Goal: Navigation & Orientation: Find specific page/section

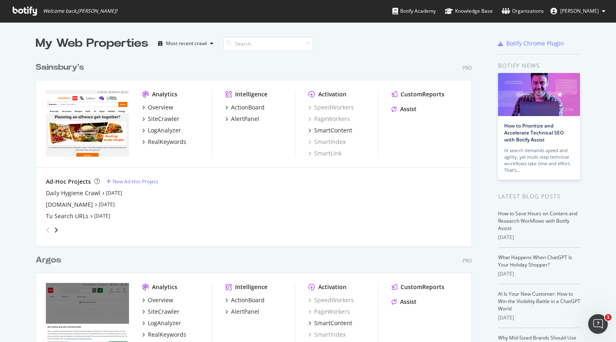
click at [589, 11] on span "[PERSON_NAME]" at bounding box center [579, 10] width 38 height 7
click at [320, 46] on div "My Web Properties Most recent crawl" at bounding box center [230, 43] width 388 height 16
click at [164, 119] on div "SiteCrawler" at bounding box center [164, 119] width 32 height 8
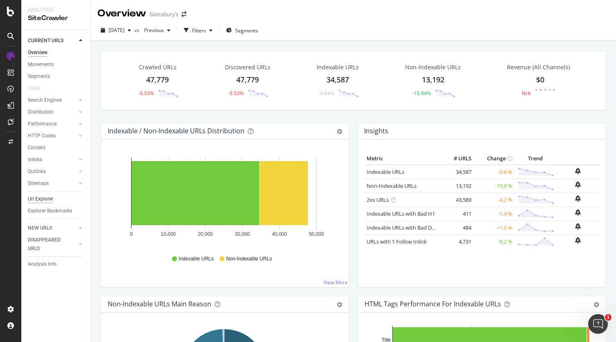
click at [51, 198] on div "Url Explorer" at bounding box center [40, 199] width 25 height 9
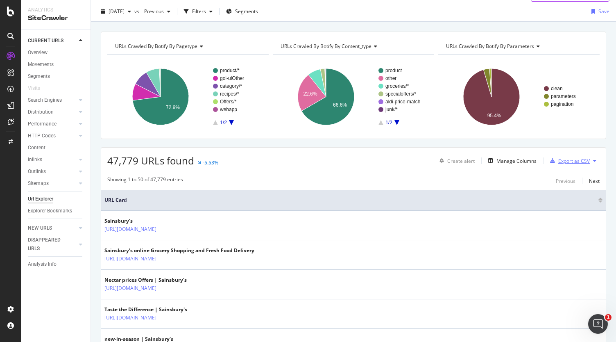
scroll to position [19, 0]
